Goal: Information Seeking & Learning: Understand process/instructions

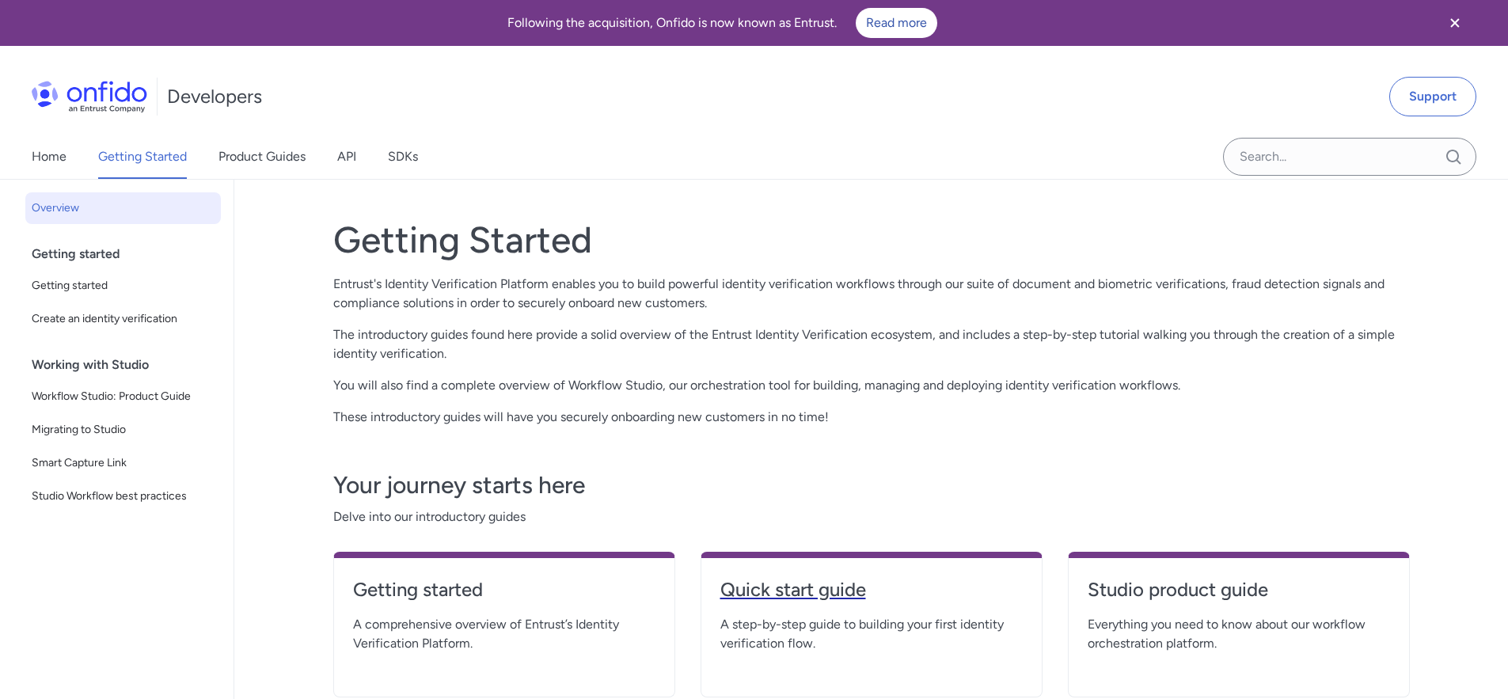
click at [795, 583] on h4 "Quick start guide" at bounding box center [872, 589] width 302 height 25
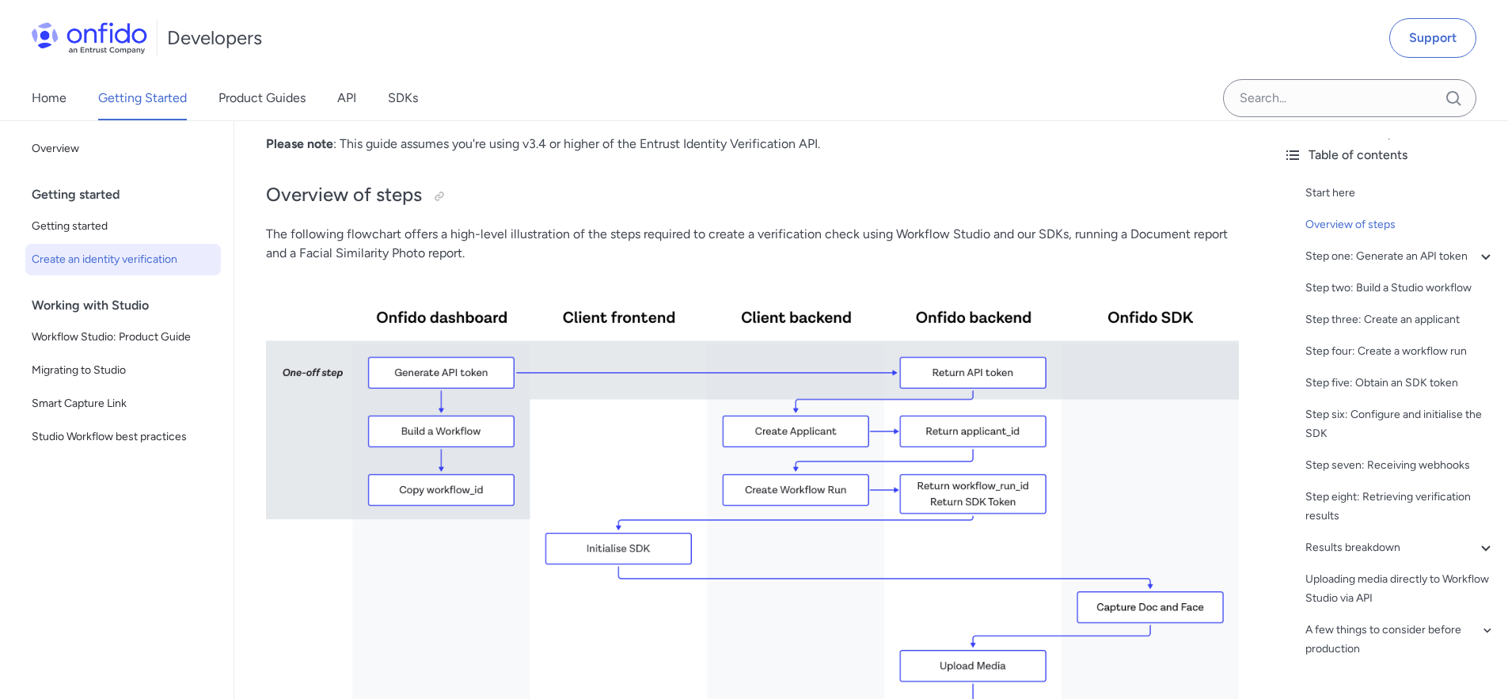
scroll to position [241, 0]
click at [1365, 250] on div "Step one: Generate an API token" at bounding box center [1401, 256] width 190 height 19
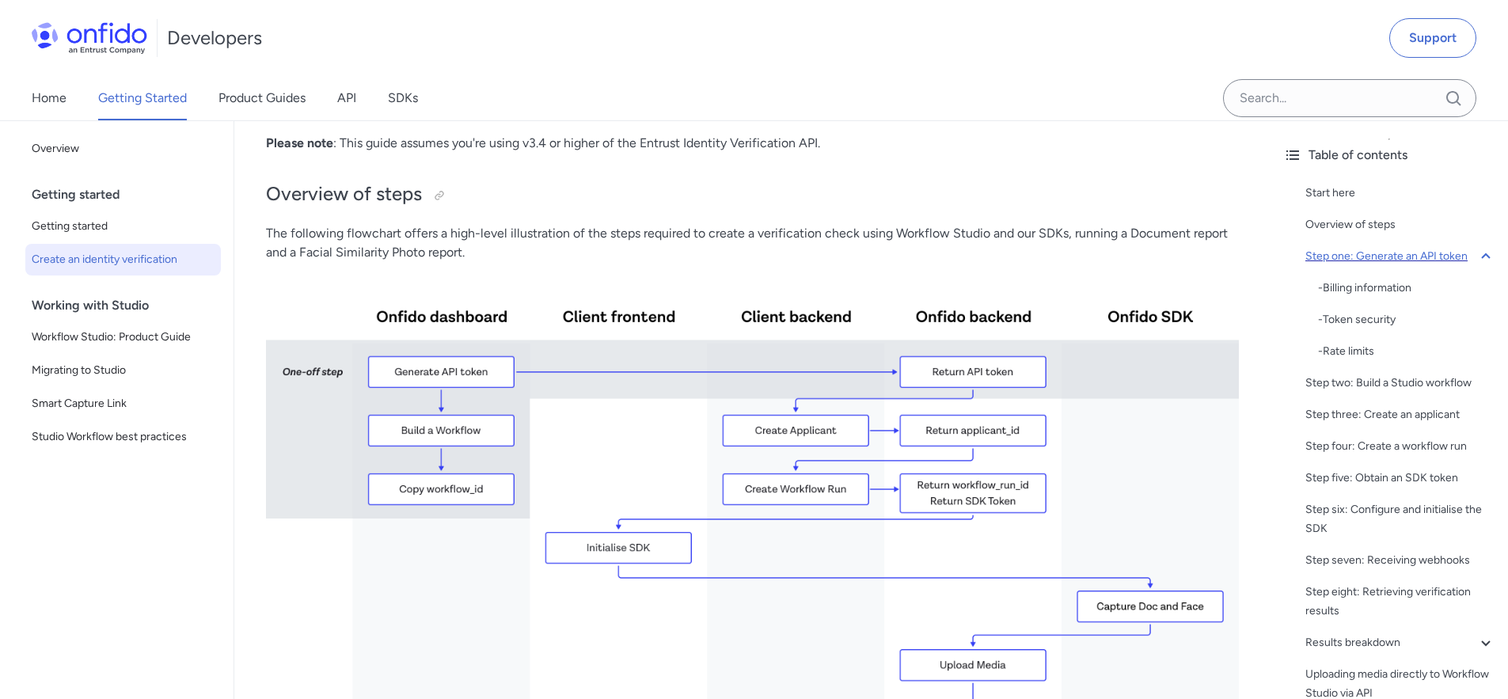
scroll to position [993, 0]
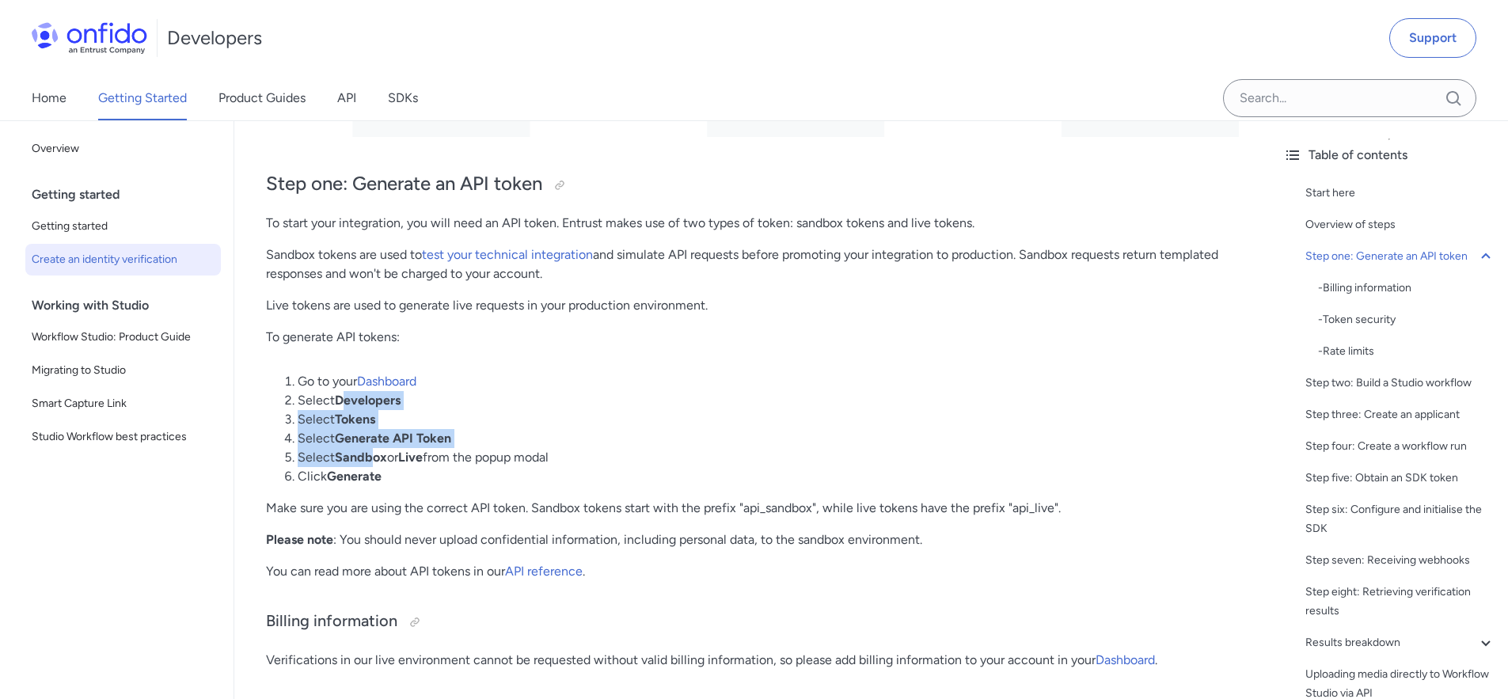
drag, startPoint x: 344, startPoint y: 399, endPoint x: 371, endPoint y: 458, distance: 64.9
click at [371, 458] on ol "Go to your Dashboard Select Developers Select Tokens Select Generate API Token …" at bounding box center [752, 429] width 973 height 114
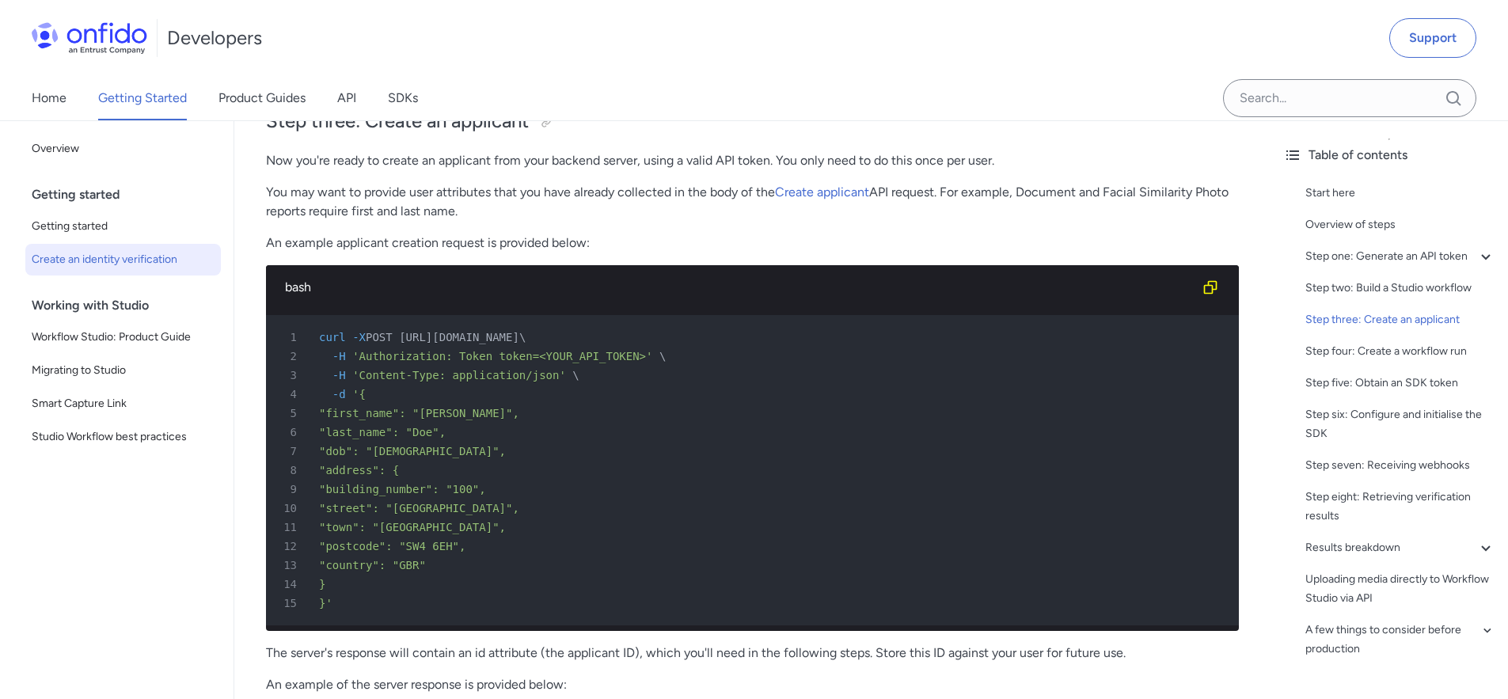
scroll to position [3057, 0]
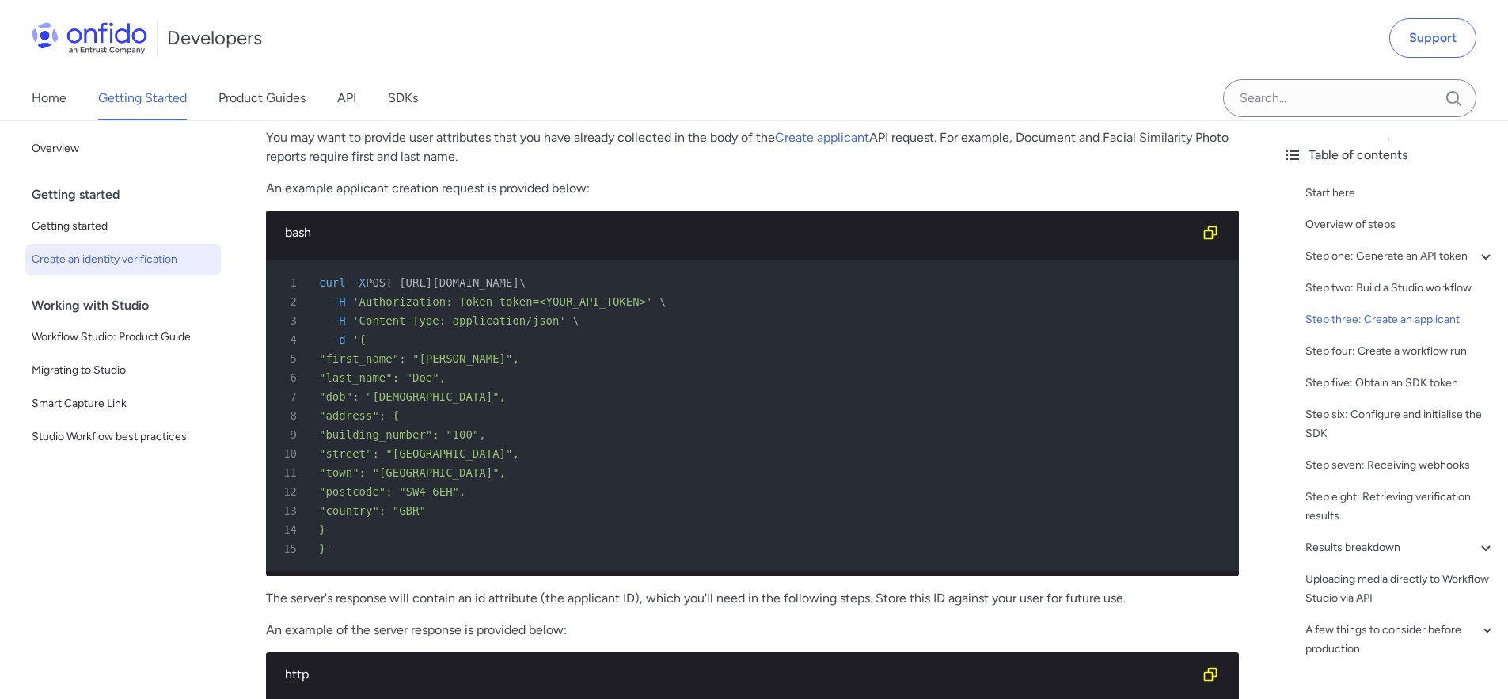
click at [304, 233] on div "bash" at bounding box center [740, 232] width 910 height 19
click at [1212, 232] on icon "Copy code snippet button" at bounding box center [1210, 232] width 13 height 13
click at [1209, 228] on icon "Copy code snippet button" at bounding box center [1211, 233] width 16 height 16
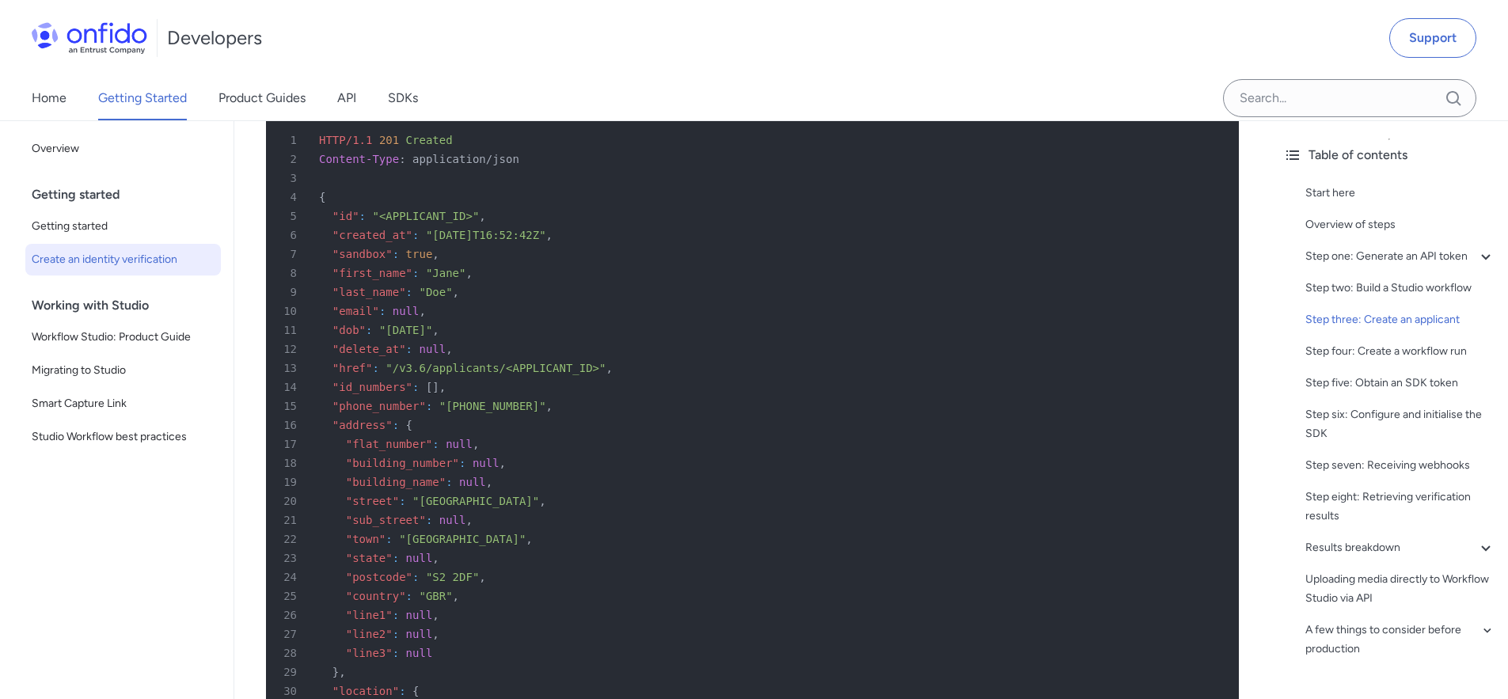
scroll to position [3645, 0]
drag, startPoint x: 378, startPoint y: 227, endPoint x: 499, endPoint y: 221, distance: 121.3
click at [499, 221] on div "5 "id" : "<APPLICANT_ID>" ," at bounding box center [744, 212] width 945 height 19
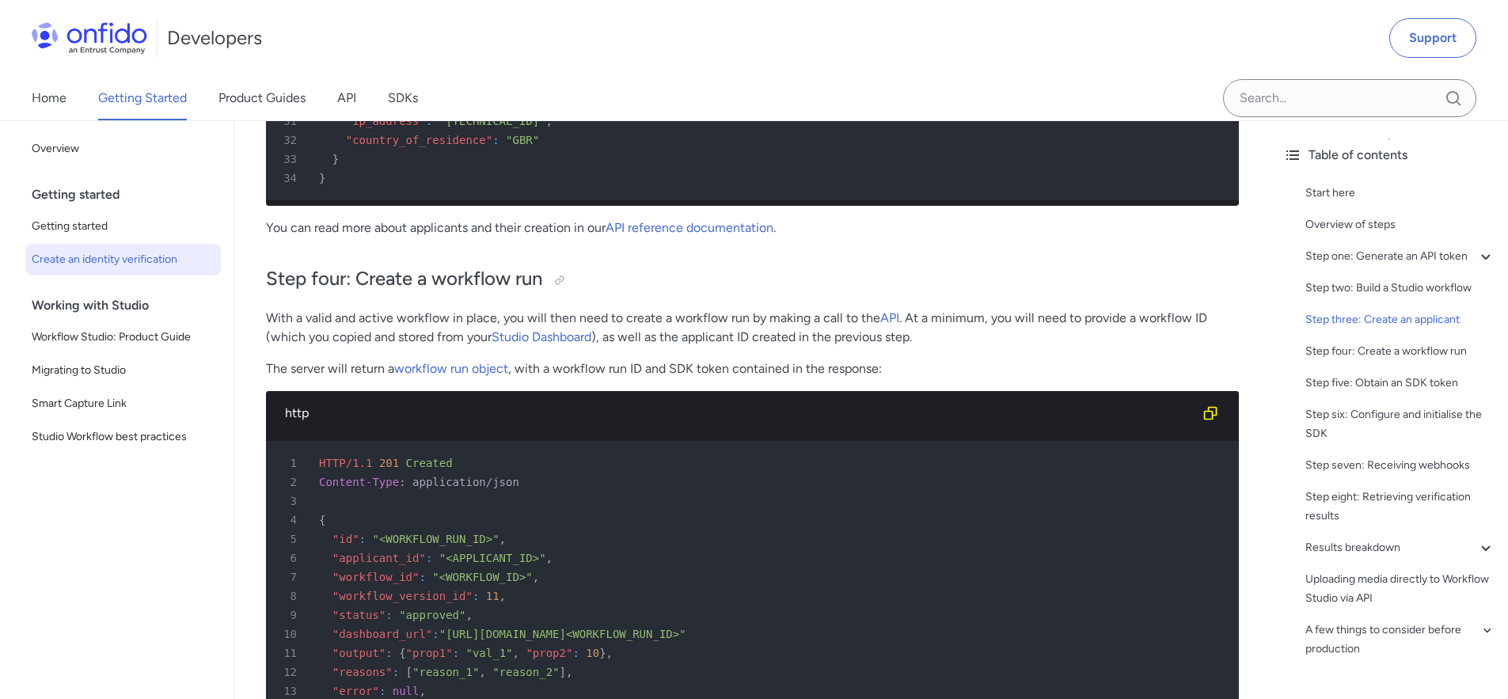
scroll to position [4536, 0]
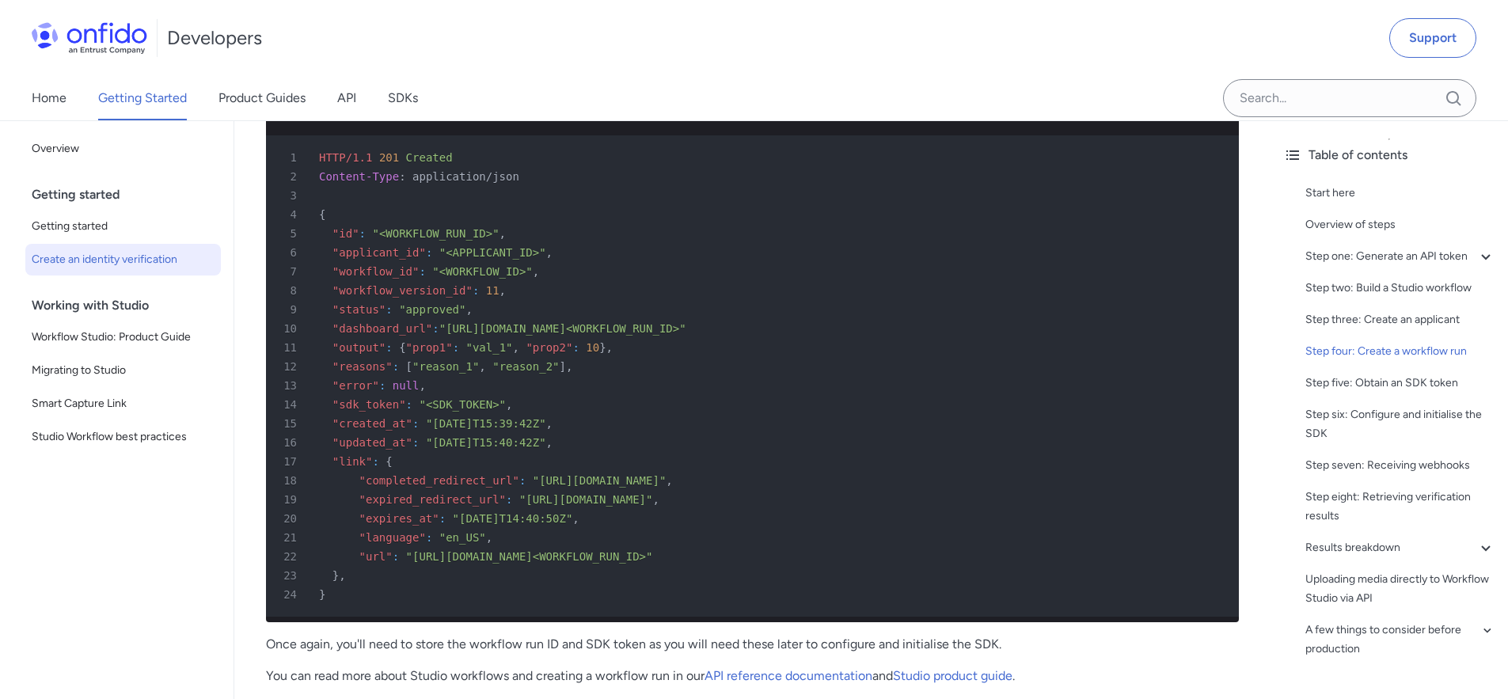
drag, startPoint x: 477, startPoint y: 281, endPoint x: 537, endPoint y: 283, distance: 60.2
click at [537, 259] on span ""<APPLICANT_ID>"" at bounding box center [492, 252] width 107 height 13
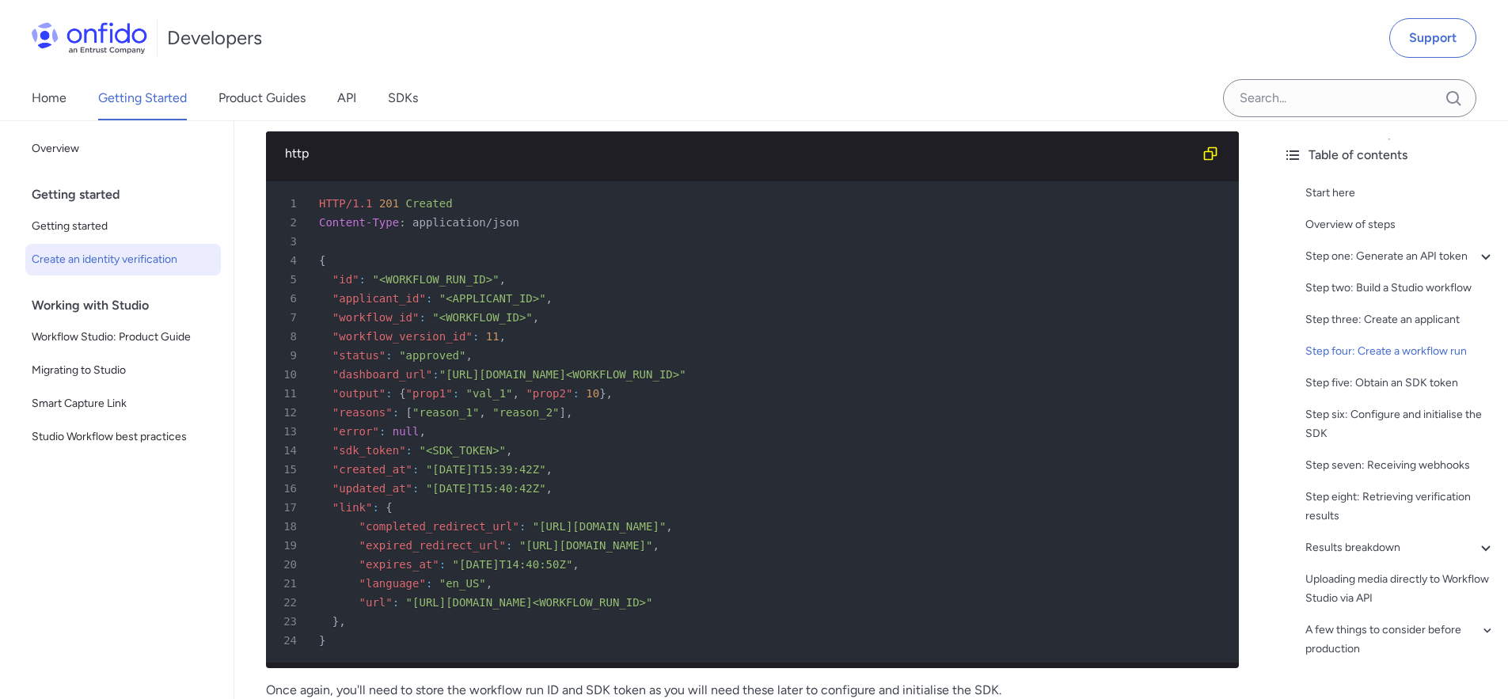
scroll to position [4491, 0]
